Goal: Navigation & Orientation: Find specific page/section

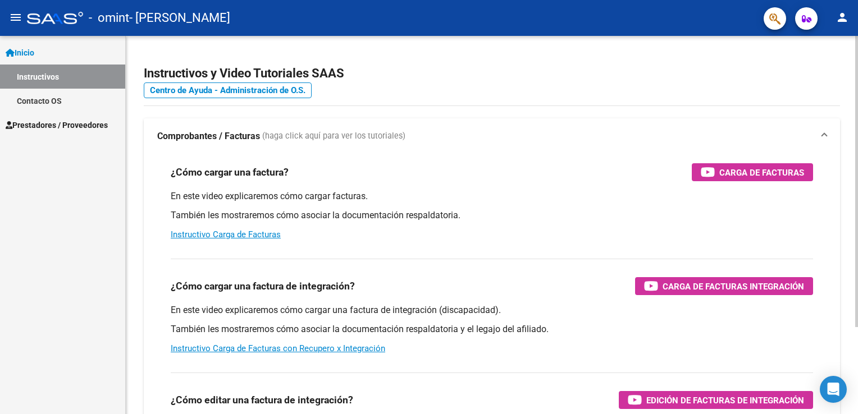
click at [856, 101] on div at bounding box center [856, 181] width 3 height 291
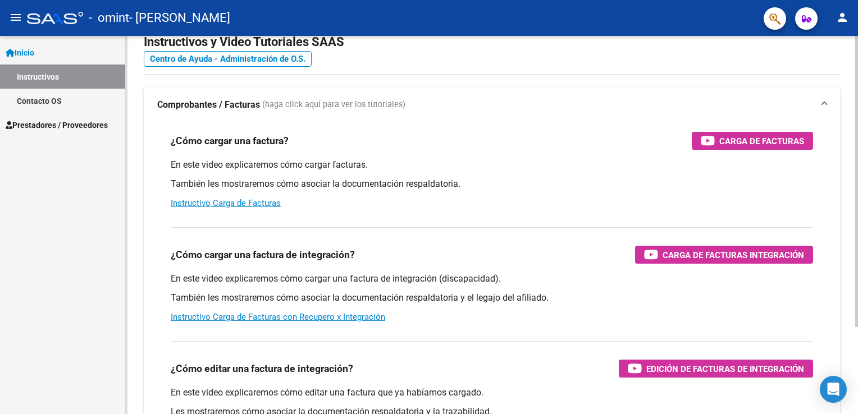
scroll to position [16, 0]
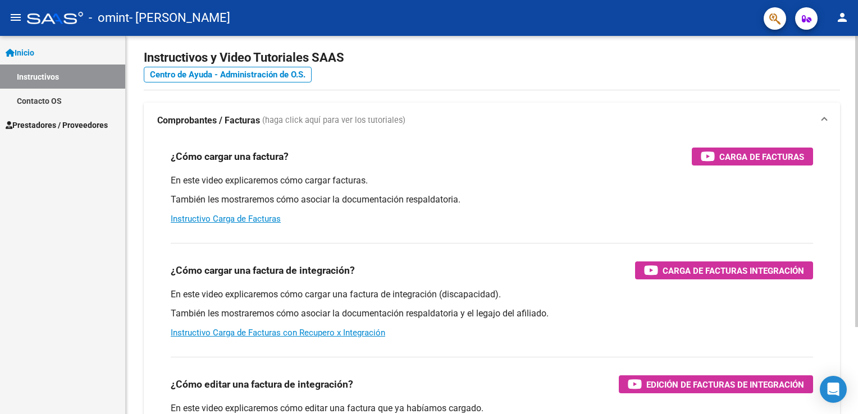
click at [857, 113] on html "menu - omint - [PERSON_NAME] person Inicio Instructivos Contacto OS Prestadores…" at bounding box center [429, 207] width 858 height 414
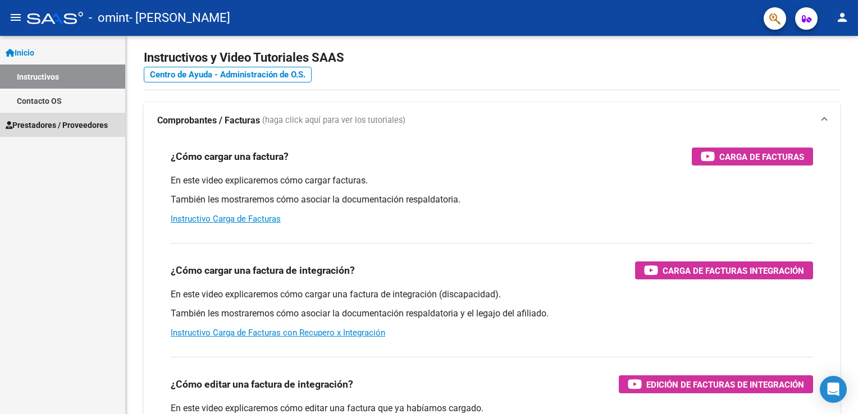
click at [42, 131] on span "Prestadores / Proveedores" at bounding box center [57, 125] width 102 height 12
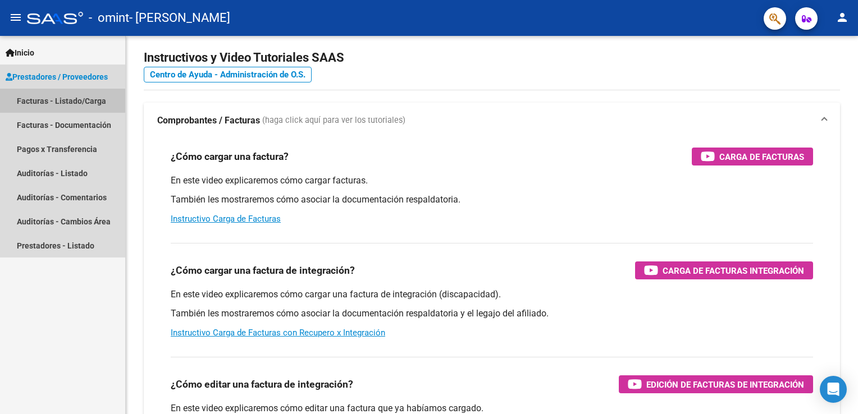
click at [63, 102] on link "Facturas - Listado/Carga" at bounding box center [62, 101] width 125 height 24
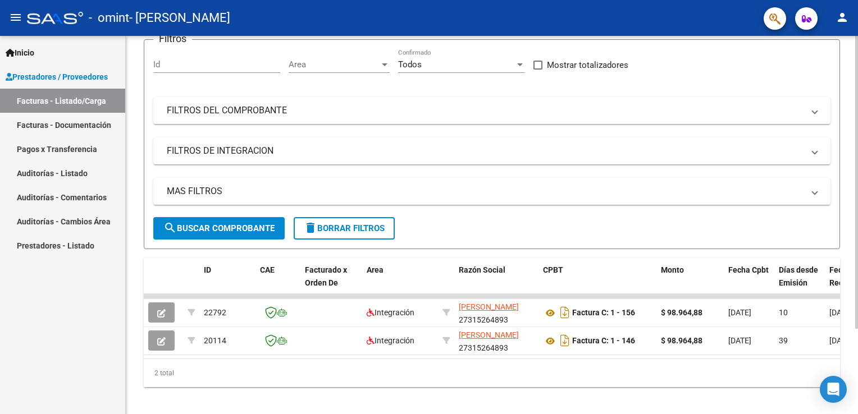
scroll to position [109, 0]
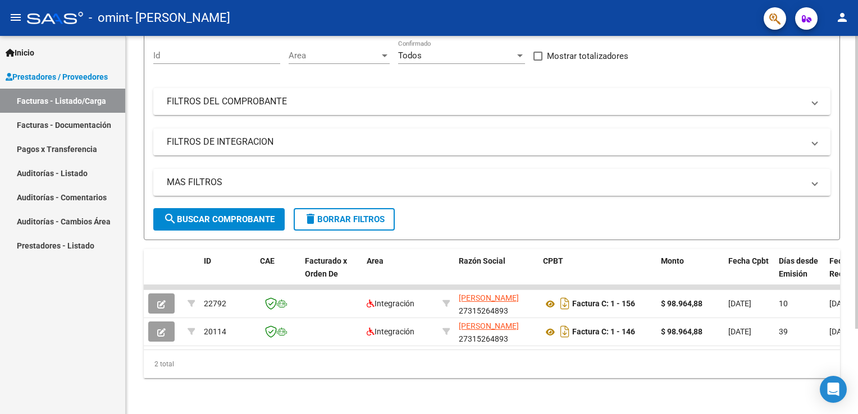
click at [857, 237] on html "menu - omint - [PERSON_NAME] person Inicio Instructivos Contacto OS Prestadores…" at bounding box center [429, 207] width 858 height 414
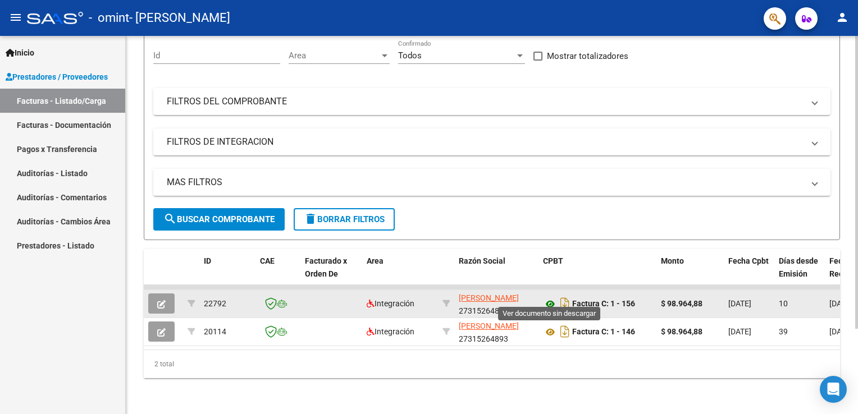
click at [552, 297] on icon at bounding box center [550, 303] width 15 height 13
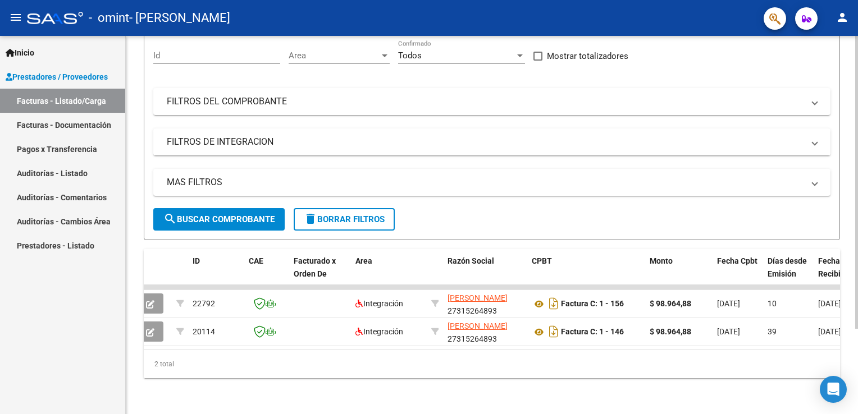
scroll to position [0, 0]
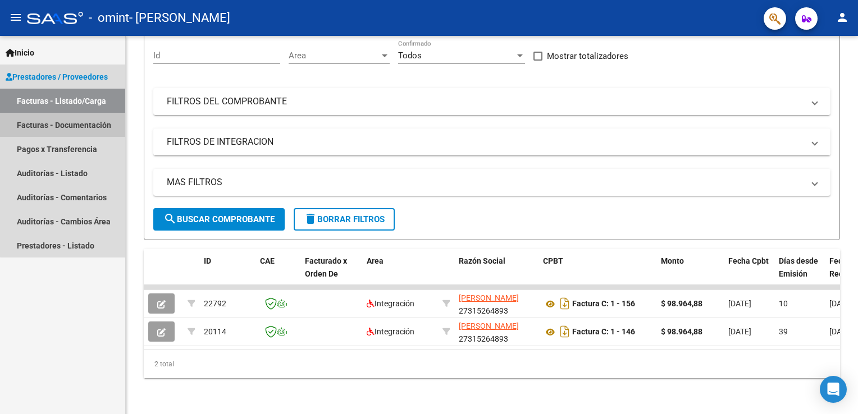
click at [73, 125] on link "Facturas - Documentación" at bounding box center [62, 125] width 125 height 24
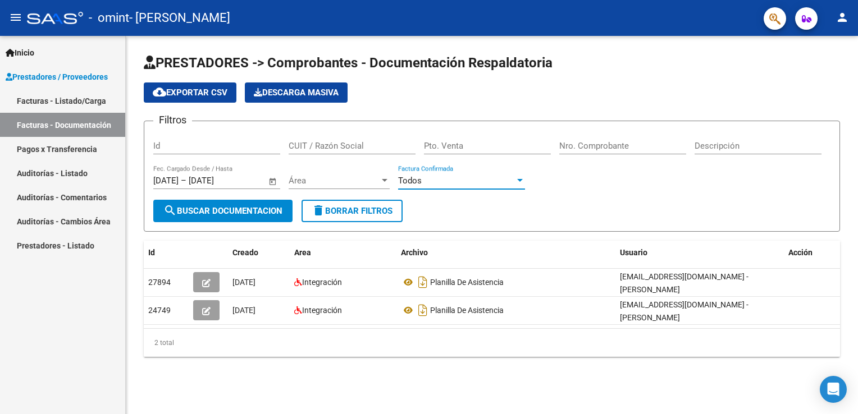
click at [490, 180] on div "Todos" at bounding box center [456, 181] width 117 height 10
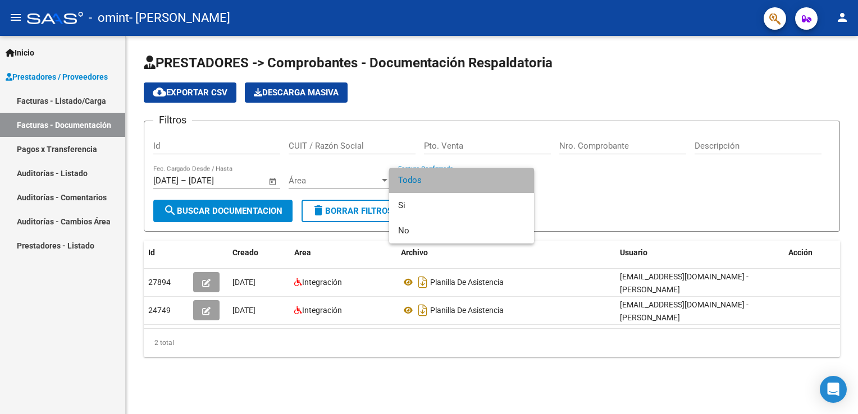
click at [490, 180] on span "Todos" at bounding box center [461, 180] width 127 height 25
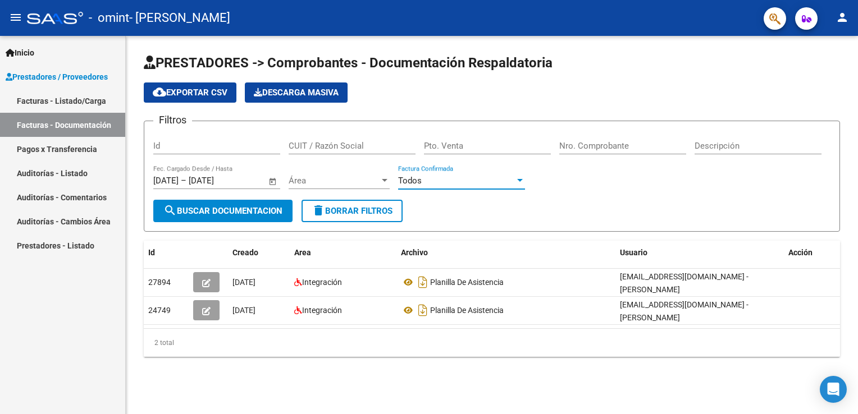
click at [66, 152] on link "Pagos x Transferencia" at bounding box center [62, 149] width 125 height 24
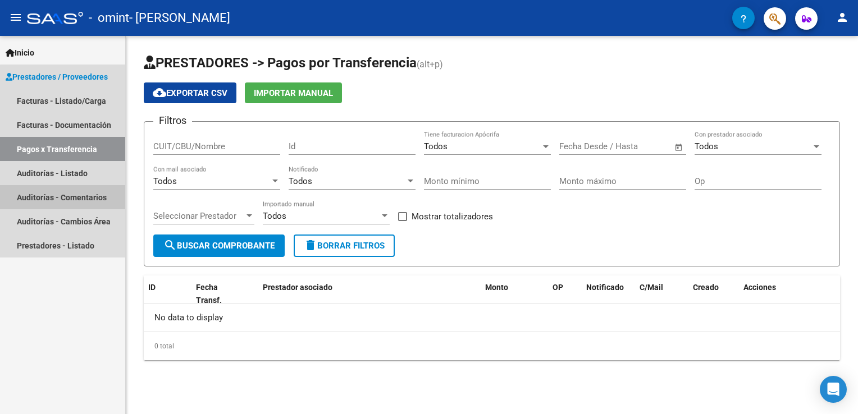
click at [71, 194] on link "Auditorías - Comentarios" at bounding box center [62, 197] width 125 height 24
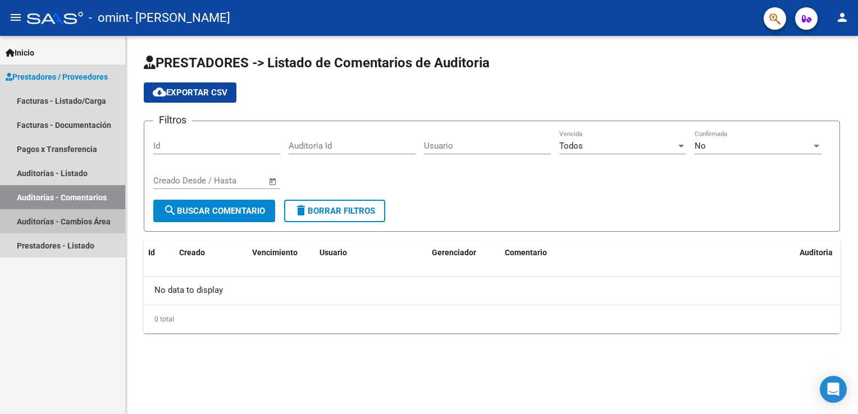
click at [71, 218] on link "Auditorías - Cambios Área" at bounding box center [62, 221] width 125 height 24
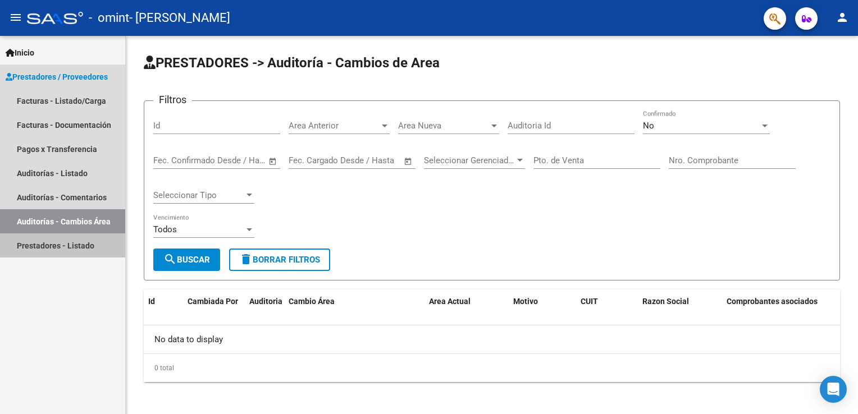
click at [66, 239] on link "Prestadores - Listado" at bounding box center [62, 245] width 125 height 24
